Goal: Task Accomplishment & Management: Complete application form

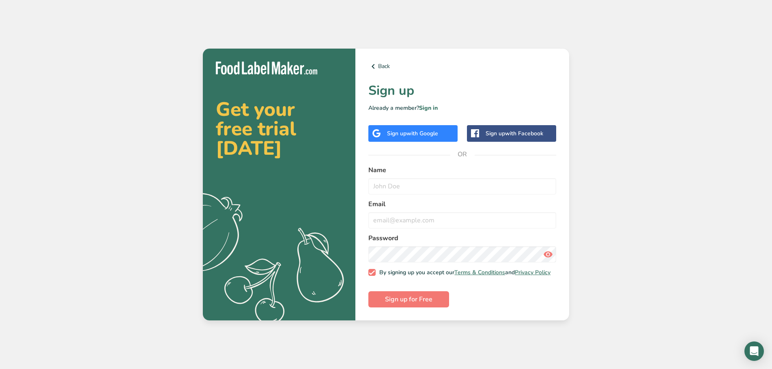
click at [430, 138] on div "Sign up with Google" at bounding box center [412, 133] width 89 height 17
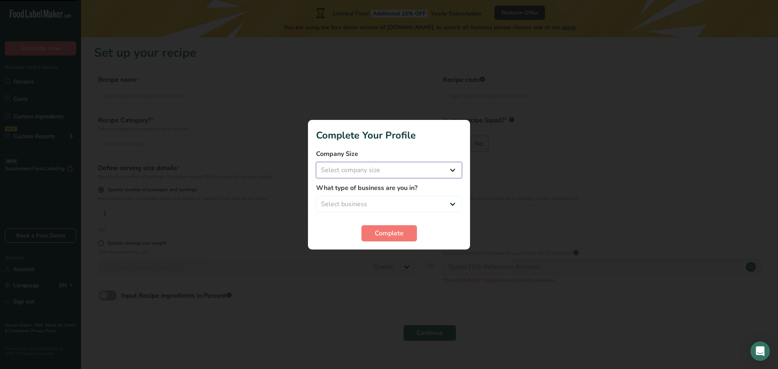
click at [371, 174] on select "Select company size Fewer than 10 Employees 10 to 50 Employees 51 to 500 Employ…" at bounding box center [389, 170] width 146 height 16
select select "1"
click at [316, 162] on select "Select company size Fewer than 10 Employees 10 to 50 Employees 51 to 500 Employ…" at bounding box center [389, 170] width 146 height 16
click at [371, 202] on select "Select business Packaged Food Manufacturer Restaurant & Cafe Bakery Meal Plans …" at bounding box center [389, 204] width 146 height 16
select select "1"
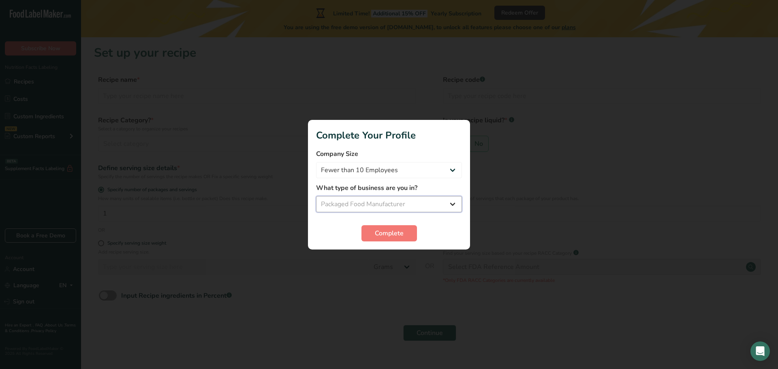
click at [316, 196] on select "Select business Packaged Food Manufacturer Restaurant & Cafe Bakery Meal Plans …" at bounding box center [389, 204] width 146 height 16
click at [369, 234] on button "Complete" at bounding box center [390, 233] width 56 height 16
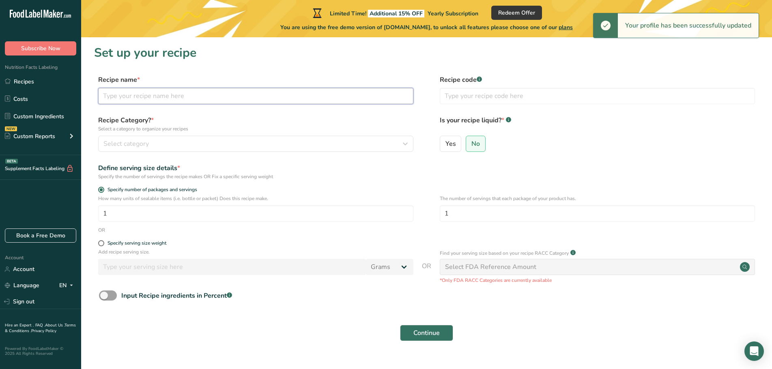
click at [165, 95] on input "text" at bounding box center [255, 96] width 315 height 16
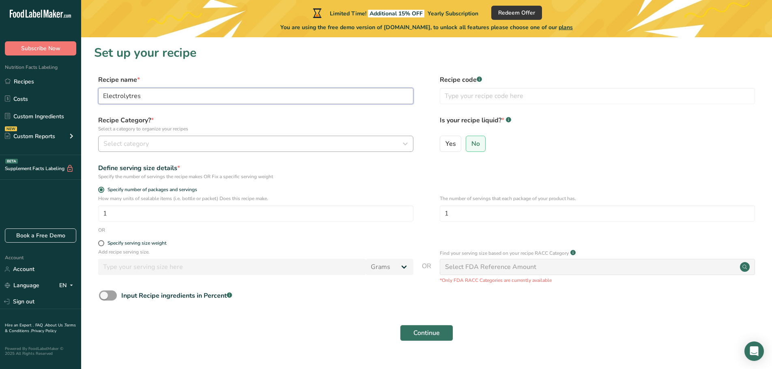
type input "Electrolytres"
click at [181, 144] on div "Select category" at bounding box center [253, 144] width 300 height 10
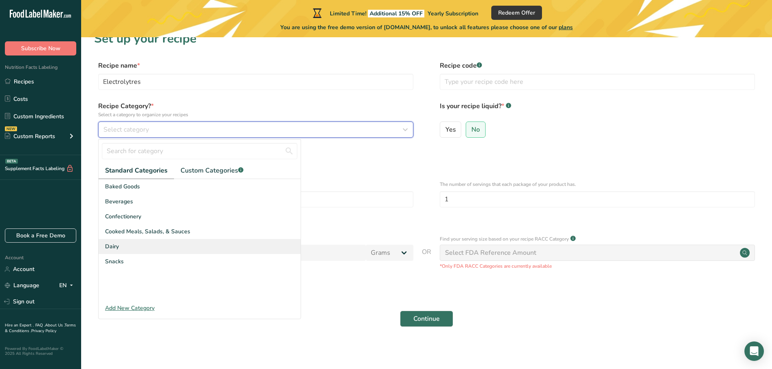
scroll to position [16, 0]
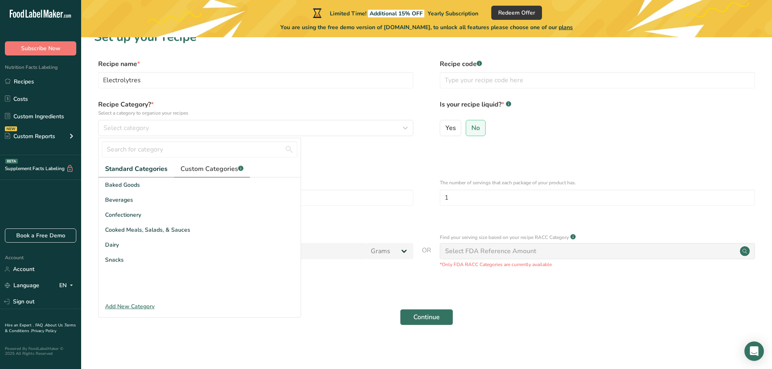
click at [225, 167] on span "Custom Categories .a-a{fill:#347362;}.b-a{fill:#fff;}" at bounding box center [211, 169] width 63 height 10
click at [140, 306] on div "Add New Category" at bounding box center [200, 306] width 202 height 9
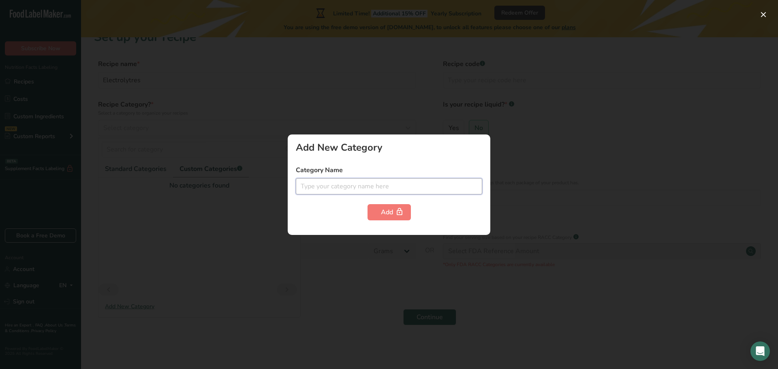
click at [336, 187] on input "text" at bounding box center [389, 186] width 187 height 16
type input "Electrolyte"
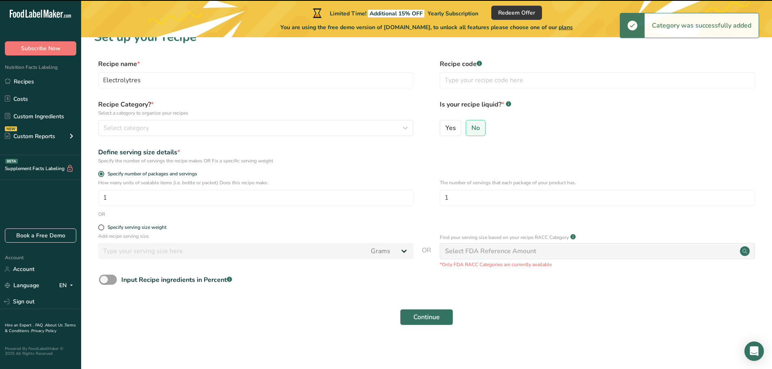
type input "P"
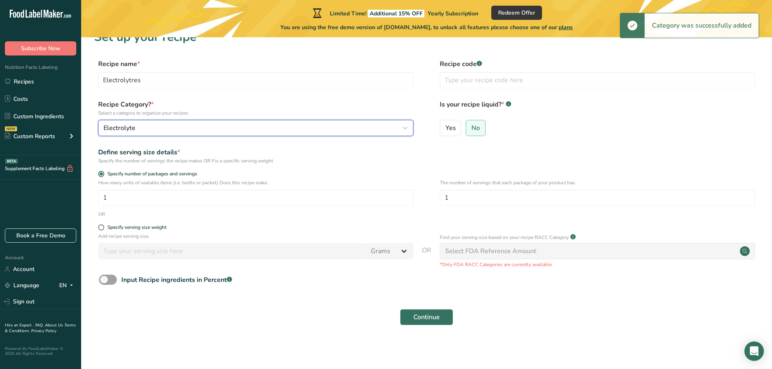
click at [135, 127] on span "Electrolyte" at bounding box center [119, 128] width 32 height 10
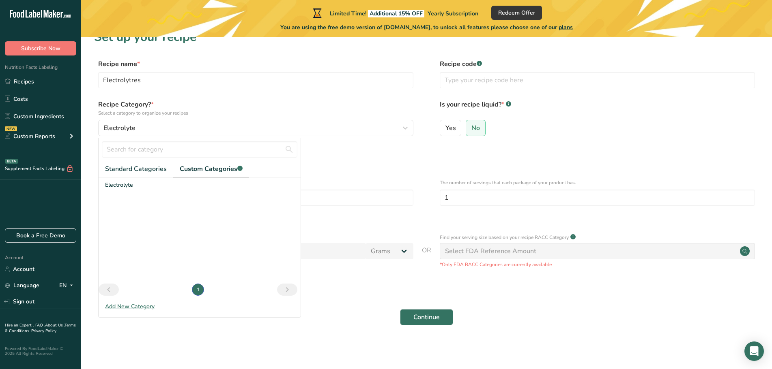
drag, startPoint x: 134, startPoint y: 308, endPoint x: 145, endPoint y: 292, distance: 18.9
click at [133, 307] on div "Add New Category" at bounding box center [200, 306] width 202 height 9
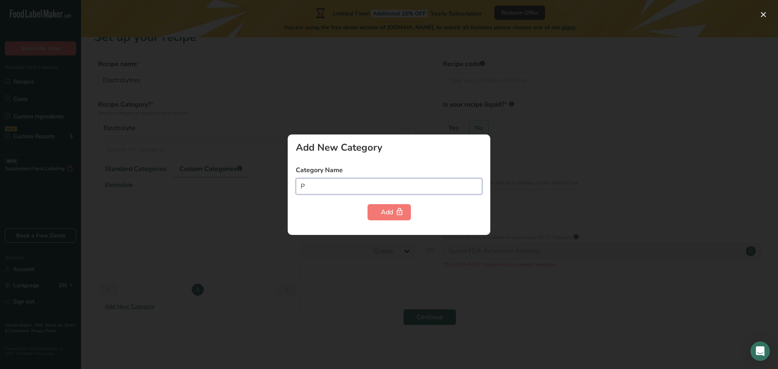
click at [347, 185] on input "P" at bounding box center [389, 186] width 187 height 16
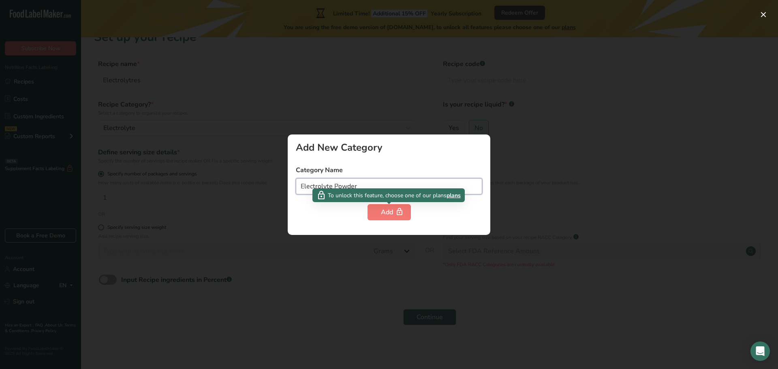
type input "Electrolyte Powder"
click at [317, 263] on div at bounding box center [389, 184] width 778 height 369
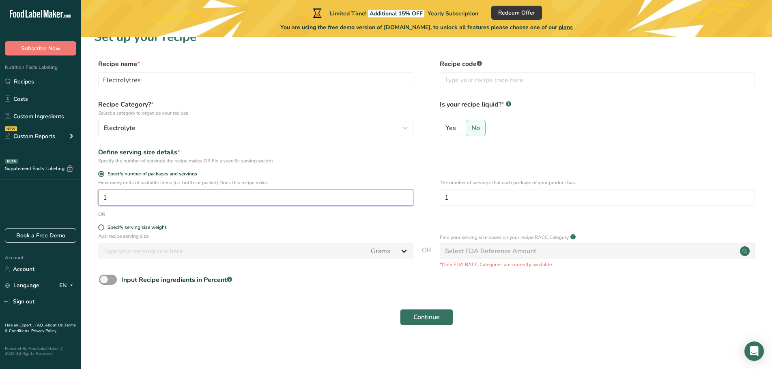
click at [115, 204] on input "1" at bounding box center [255, 198] width 315 height 16
type input "30"
drag, startPoint x: 205, startPoint y: 313, endPoint x: 120, endPoint y: 258, distance: 102.0
click at [203, 313] on div "Continue" at bounding box center [426, 317] width 665 height 26
click at [107, 229] on span "Specify serving size weight" at bounding box center [135, 228] width 62 height 6
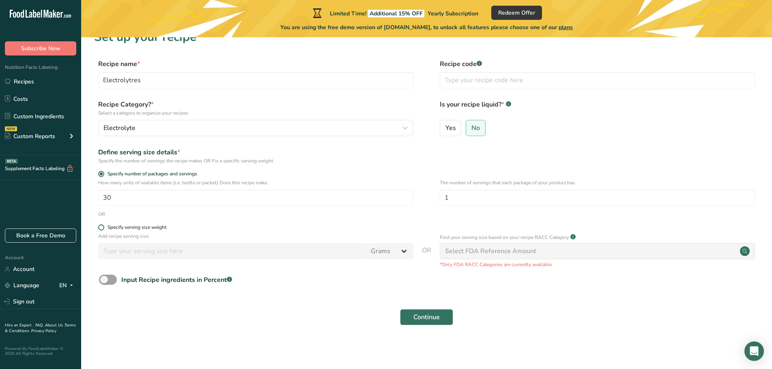
click at [103, 229] on input "Specify serving size weight" at bounding box center [100, 227] width 5 height 5
radio input "true"
radio input "false"
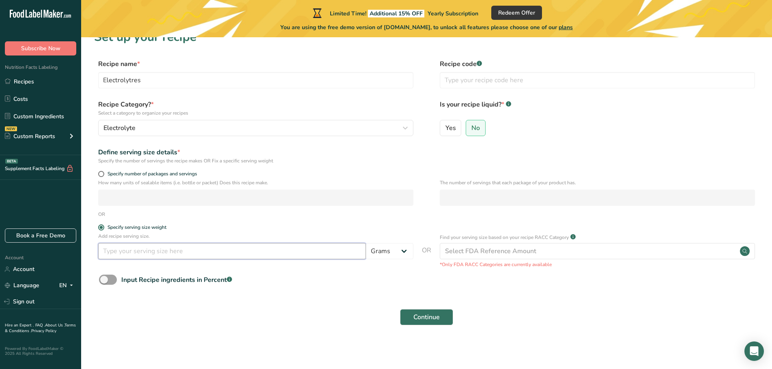
click at [137, 253] on input "number" at bounding box center [232, 251] width 268 height 16
type input "4.34"
click at [107, 281] on span at bounding box center [108, 280] width 18 height 10
click at [104, 281] on input "Input Recipe ingredients in Percent .a-a{fill:#347362;}.b-a{fill:#fff;}" at bounding box center [101, 279] width 5 height 5
checkbox input "true"
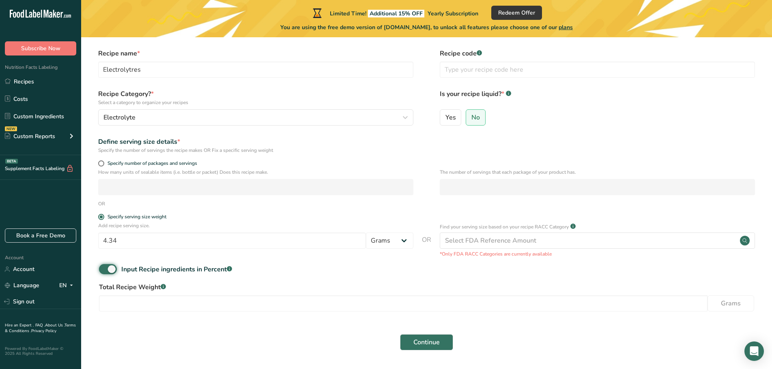
scroll to position [51, 0]
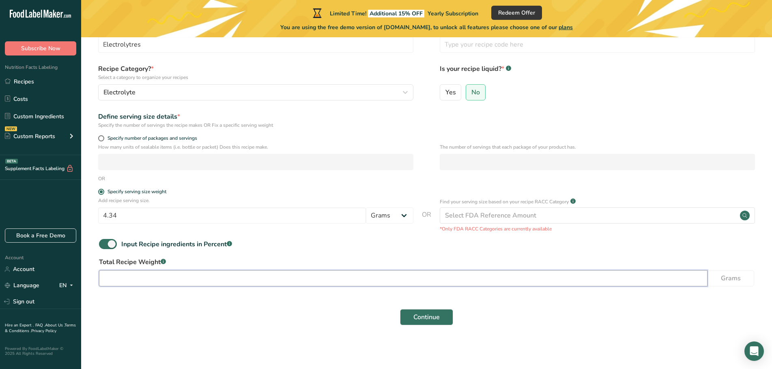
click at [143, 280] on input "number" at bounding box center [403, 278] width 608 height 16
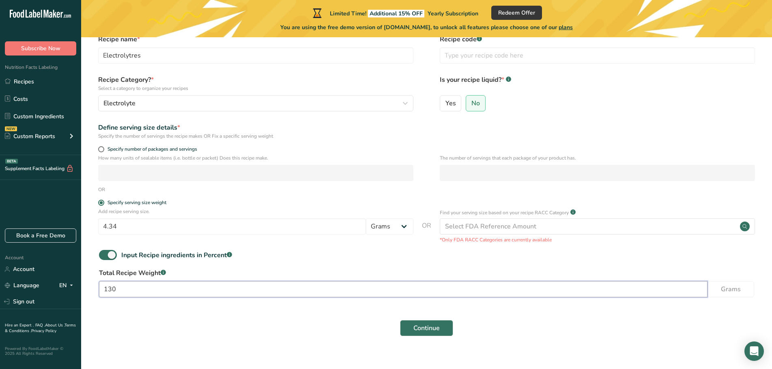
scroll to position [0, 0]
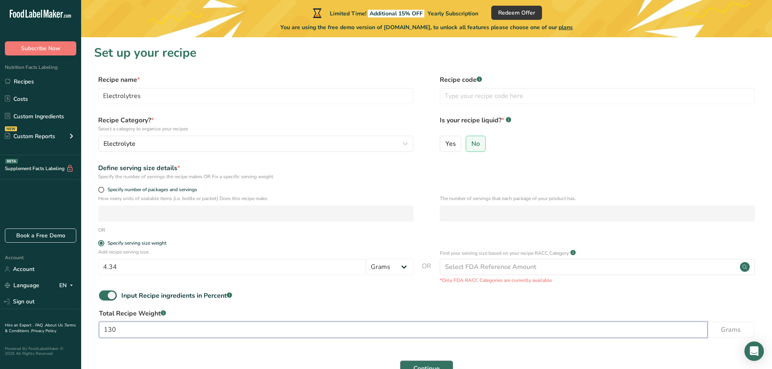
type input "130"
click at [422, 366] on span "Continue" at bounding box center [426, 369] width 26 height 10
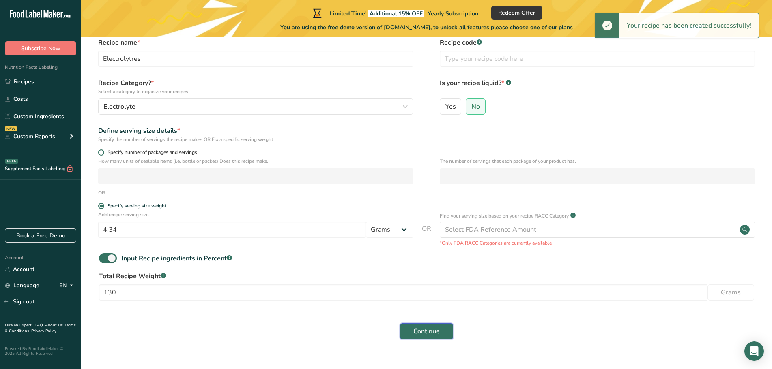
scroll to position [51, 0]
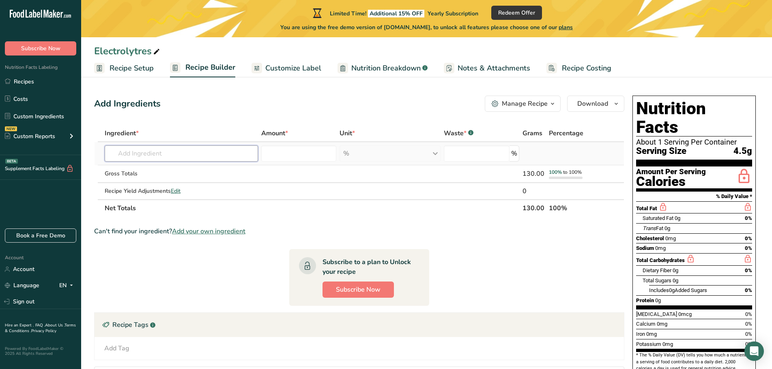
click at [124, 157] on input "text" at bounding box center [181, 154] width 153 height 16
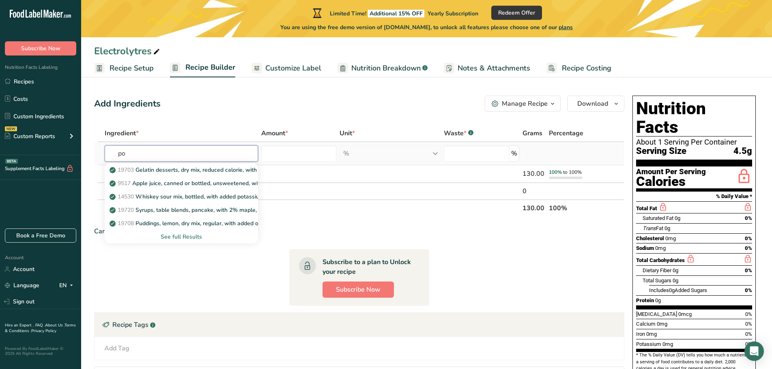
type input "p"
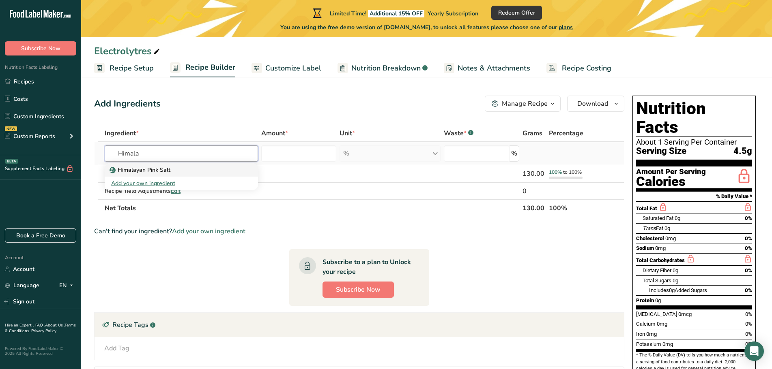
type input "Himala"
click at [155, 167] on p "Himalayan Pink Salt" at bounding box center [140, 170] width 59 height 9
type input "Himalayan Pink Salt"
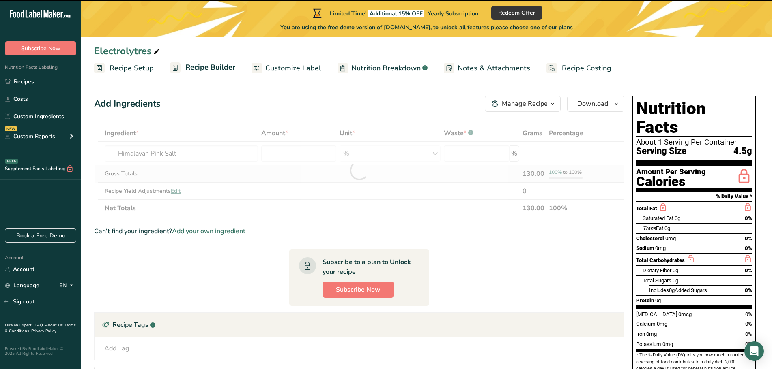
type input "0"
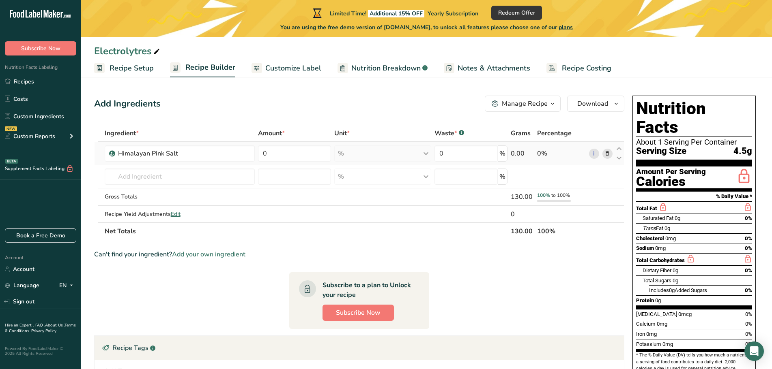
click at [275, 165] on td "0" at bounding box center [294, 153] width 76 height 23
drag, startPoint x: 274, startPoint y: 153, endPoint x: 276, endPoint y: 159, distance: 6.2
click at [274, 154] on input "0" at bounding box center [294, 154] width 73 height 16
type input "10"
click at [740, 167] on icon at bounding box center [743, 176] width 16 height 19
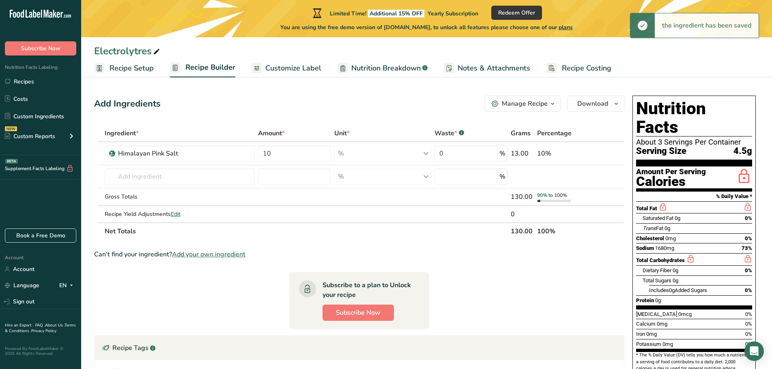
click at [294, 66] on span "Customize Label" at bounding box center [293, 68] width 56 height 11
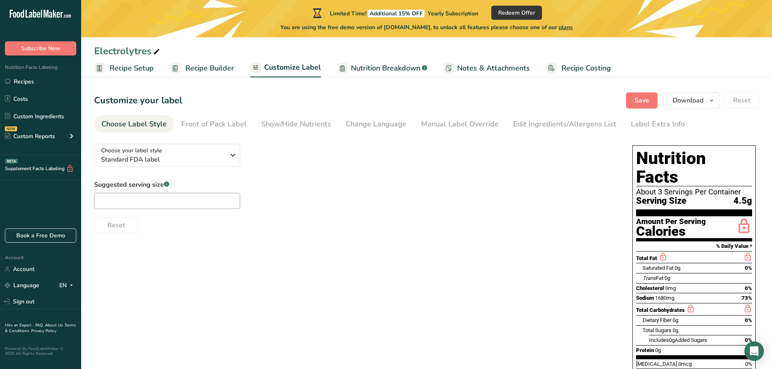
click at [385, 66] on span "Nutrition Breakdown" at bounding box center [385, 68] width 69 height 11
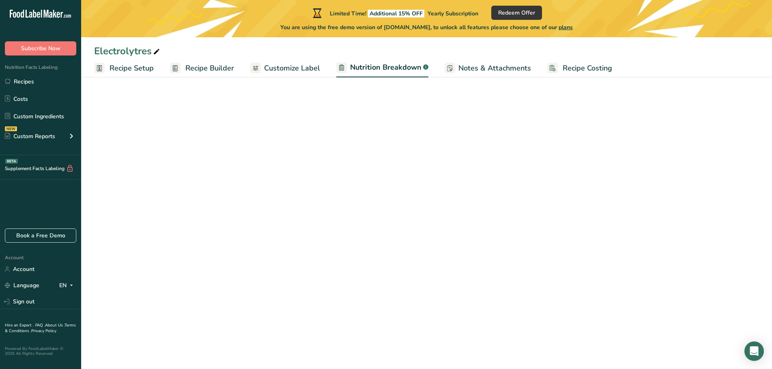
select select "Calories"
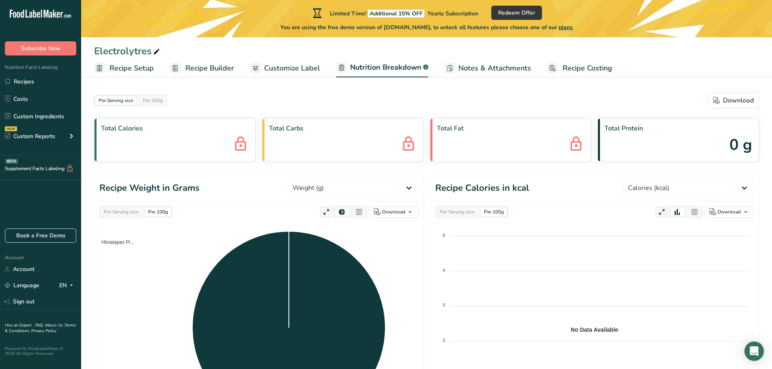
click at [282, 69] on span "Customize Label" at bounding box center [292, 68] width 56 height 11
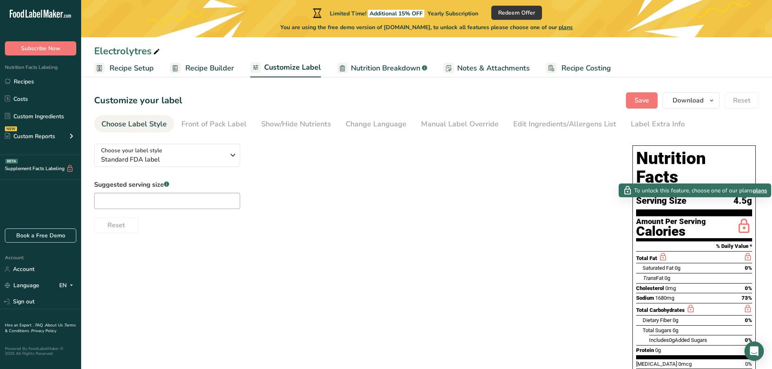
click at [760, 188] on span "plans" at bounding box center [760, 191] width 14 height 9
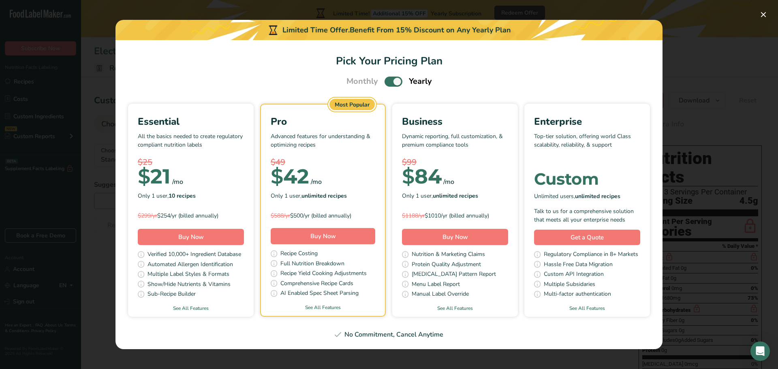
click at [650, 72] on section "Pick Your Pricing Plan Monthly Yearly Essential All the basics needed to create…" at bounding box center [389, 194] width 547 height 309
click at [763, 14] on button "Pick Your Pricing Plan Modal" at bounding box center [763, 14] width 13 height 13
